Goal: Task Accomplishment & Management: Use online tool/utility

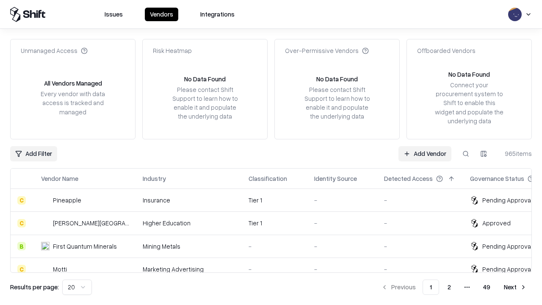
click at [425, 153] on link "Add Vendor" at bounding box center [425, 153] width 53 height 15
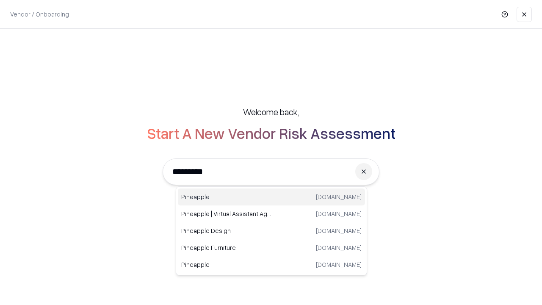
click at [272, 197] on div "Pineapple [DOMAIN_NAME]" at bounding box center [271, 197] width 187 height 17
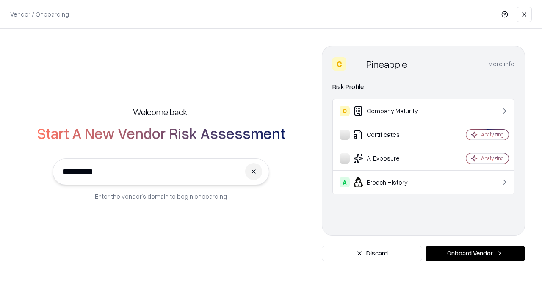
type input "*********"
click at [475, 253] on button "Onboard Vendor" at bounding box center [476, 253] width 100 height 15
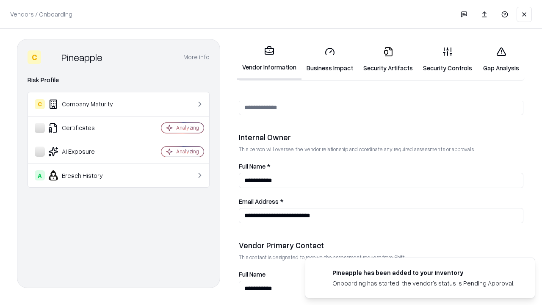
scroll to position [439, 0]
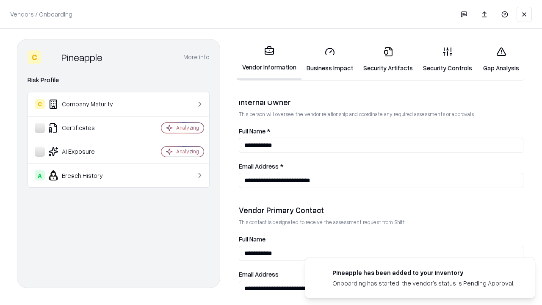
click at [330, 59] on link "Business Impact" at bounding box center [330, 59] width 57 height 39
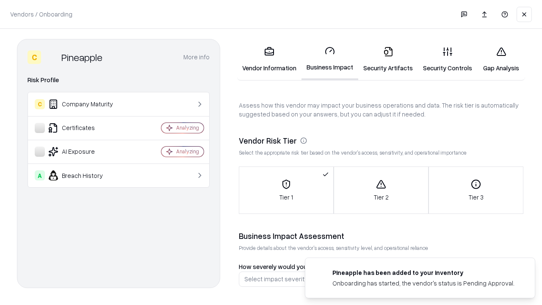
click at [388, 59] on link "Security Artifacts" at bounding box center [389, 59] width 60 height 39
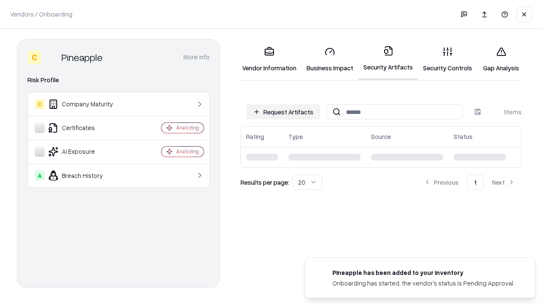
click at [284, 112] on button "Request Artifacts" at bounding box center [284, 111] width 74 height 15
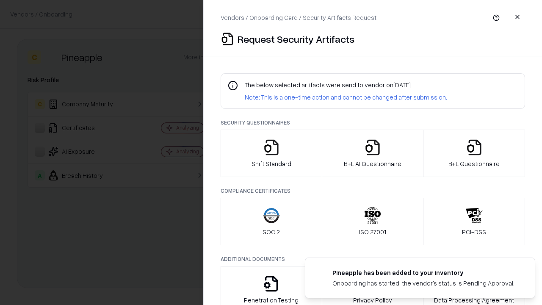
click at [271, 153] on icon "button" at bounding box center [271, 147] width 17 height 17
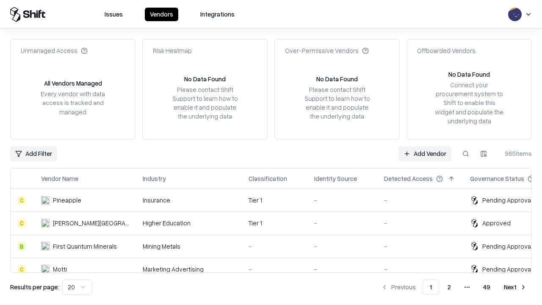
click at [425, 153] on link "Add Vendor" at bounding box center [425, 153] width 53 height 15
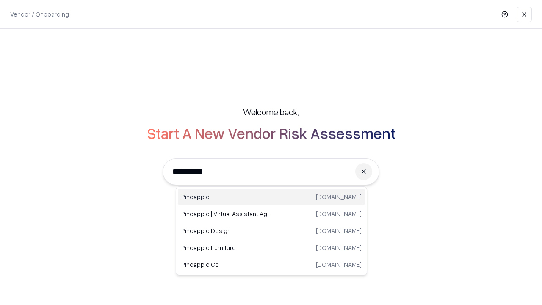
click at [272, 197] on div "Pineapple [DOMAIN_NAME]" at bounding box center [271, 197] width 187 height 17
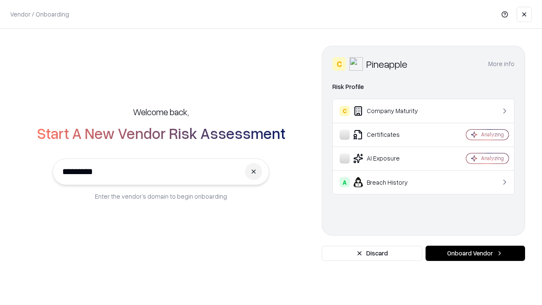
type input "*********"
click at [475, 253] on button "Onboard Vendor" at bounding box center [476, 253] width 100 height 15
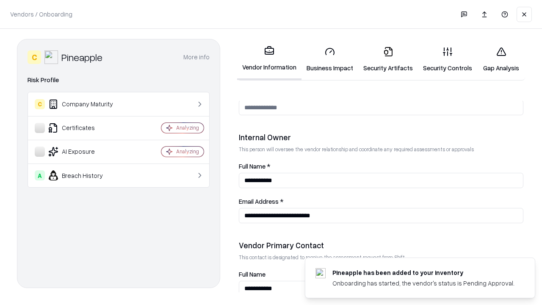
scroll to position [439, 0]
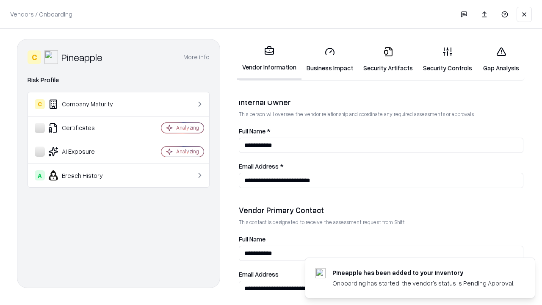
click at [501, 59] on link "Gap Analysis" at bounding box center [502, 59] width 48 height 39
